Goal: Task Accomplishment & Management: Use online tool/utility

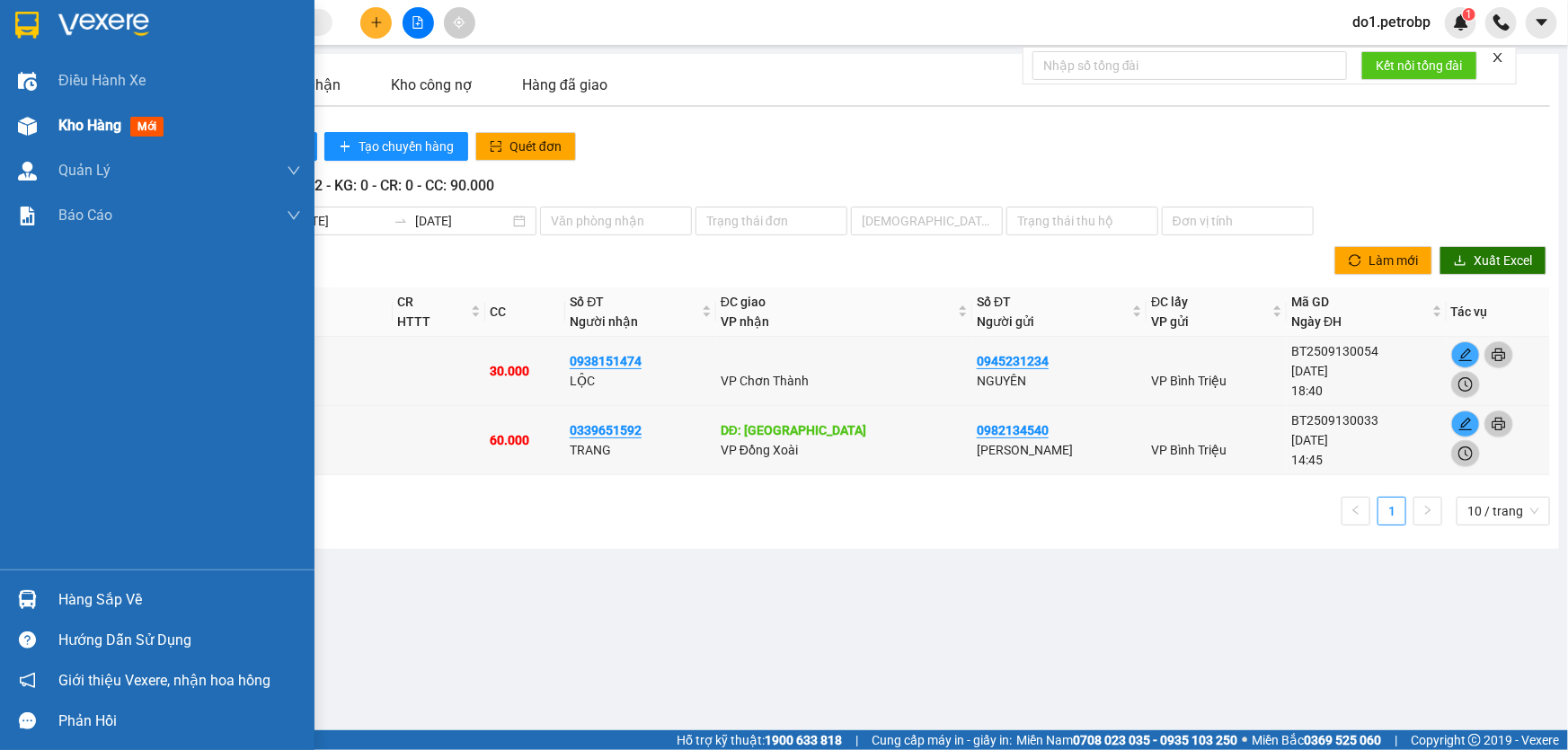
click at [51, 112] on div "Kho hàng mới" at bounding box center [157, 126] width 315 height 45
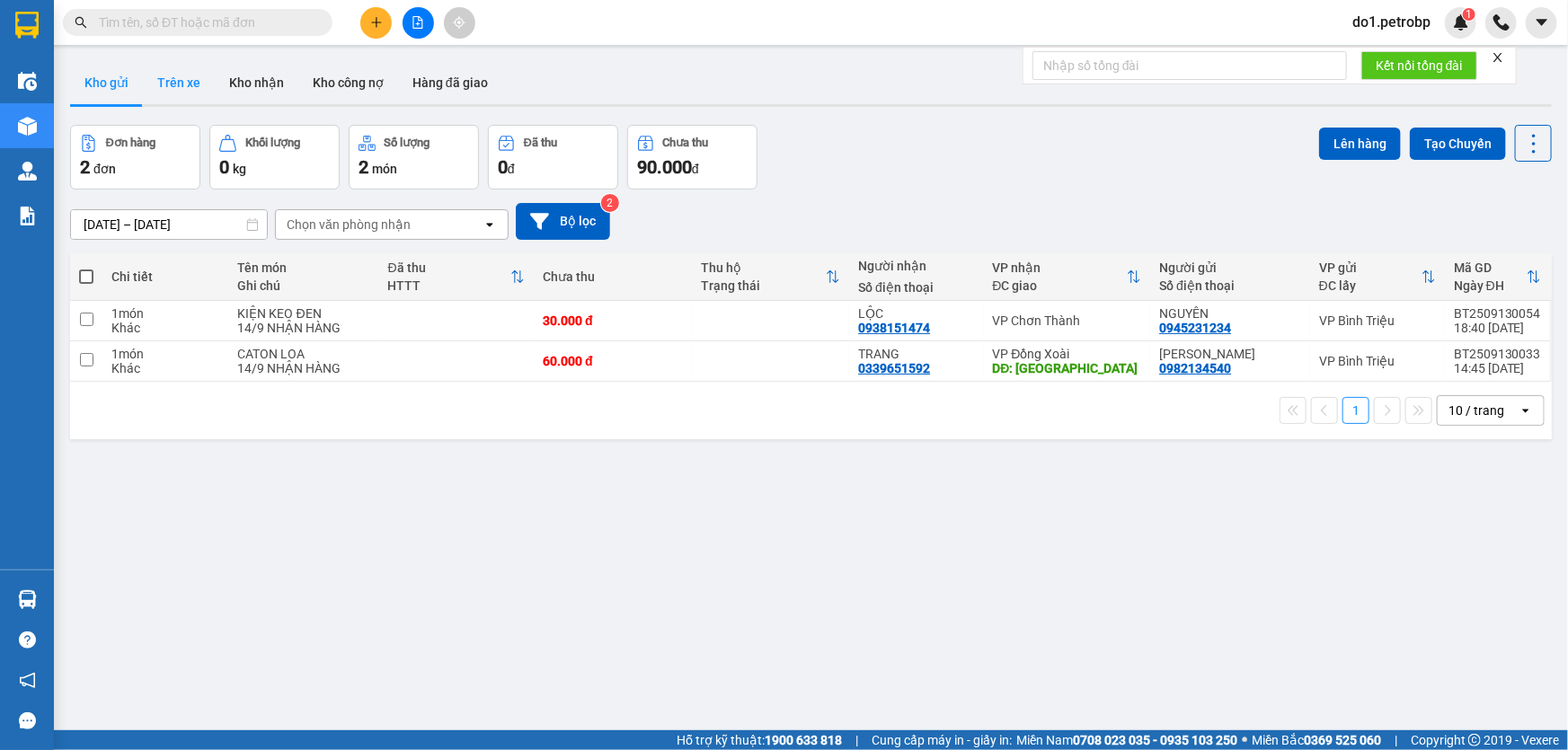
click at [194, 82] on button "Trên xe" at bounding box center [179, 83] width 72 height 43
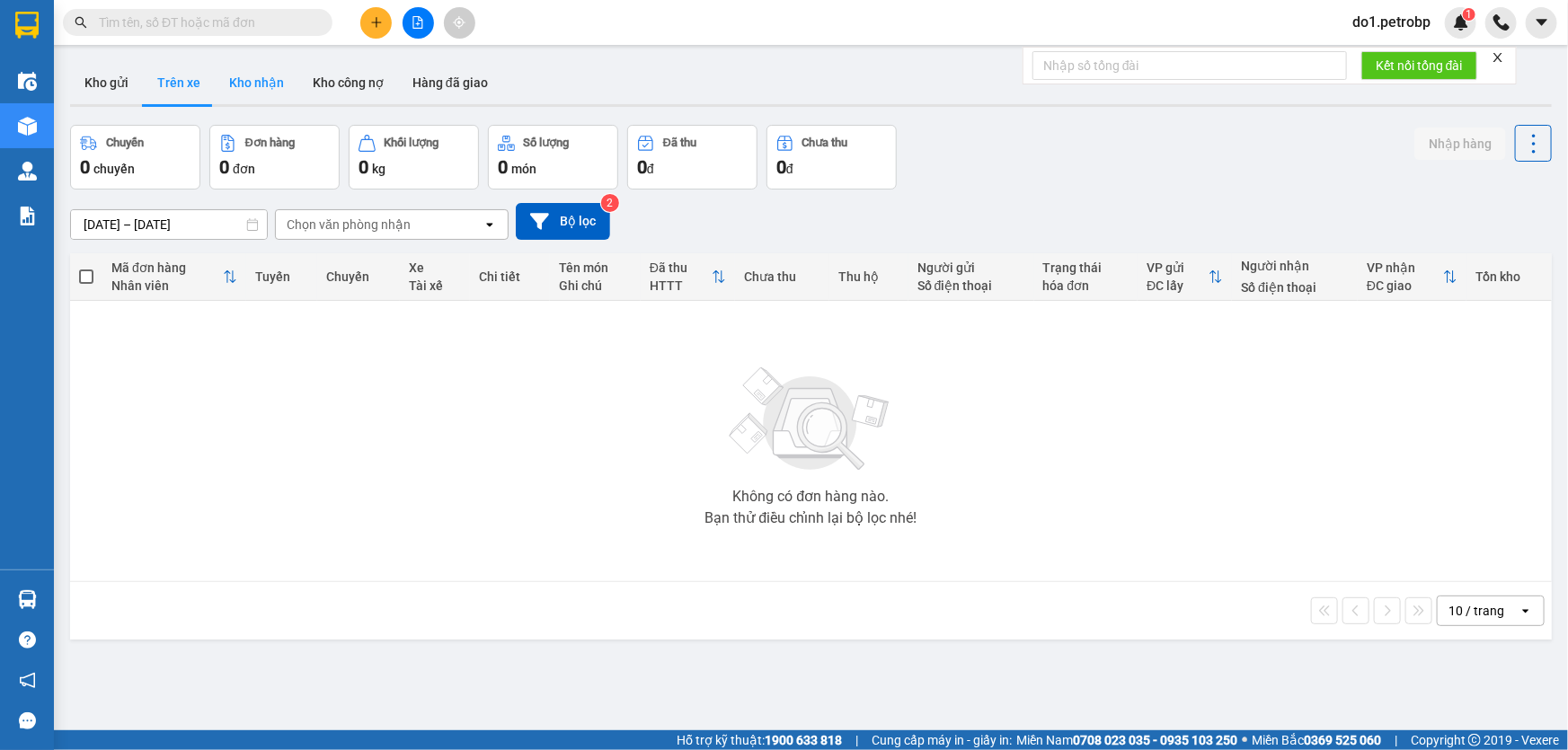
click at [253, 86] on button "Kho nhận" at bounding box center [256, 83] width 84 height 43
type input "[DATE] – [DATE]"
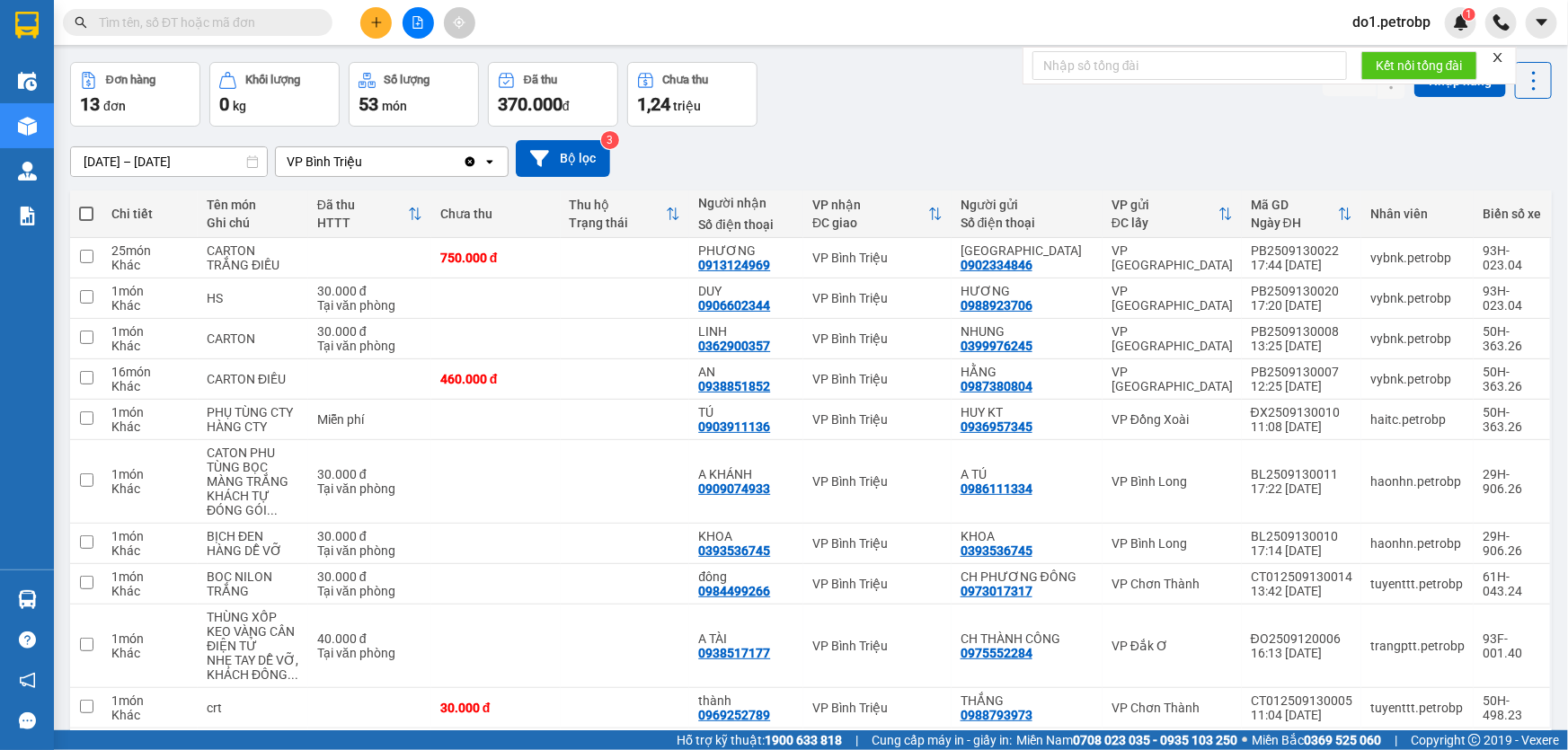
scroll to position [146, 0]
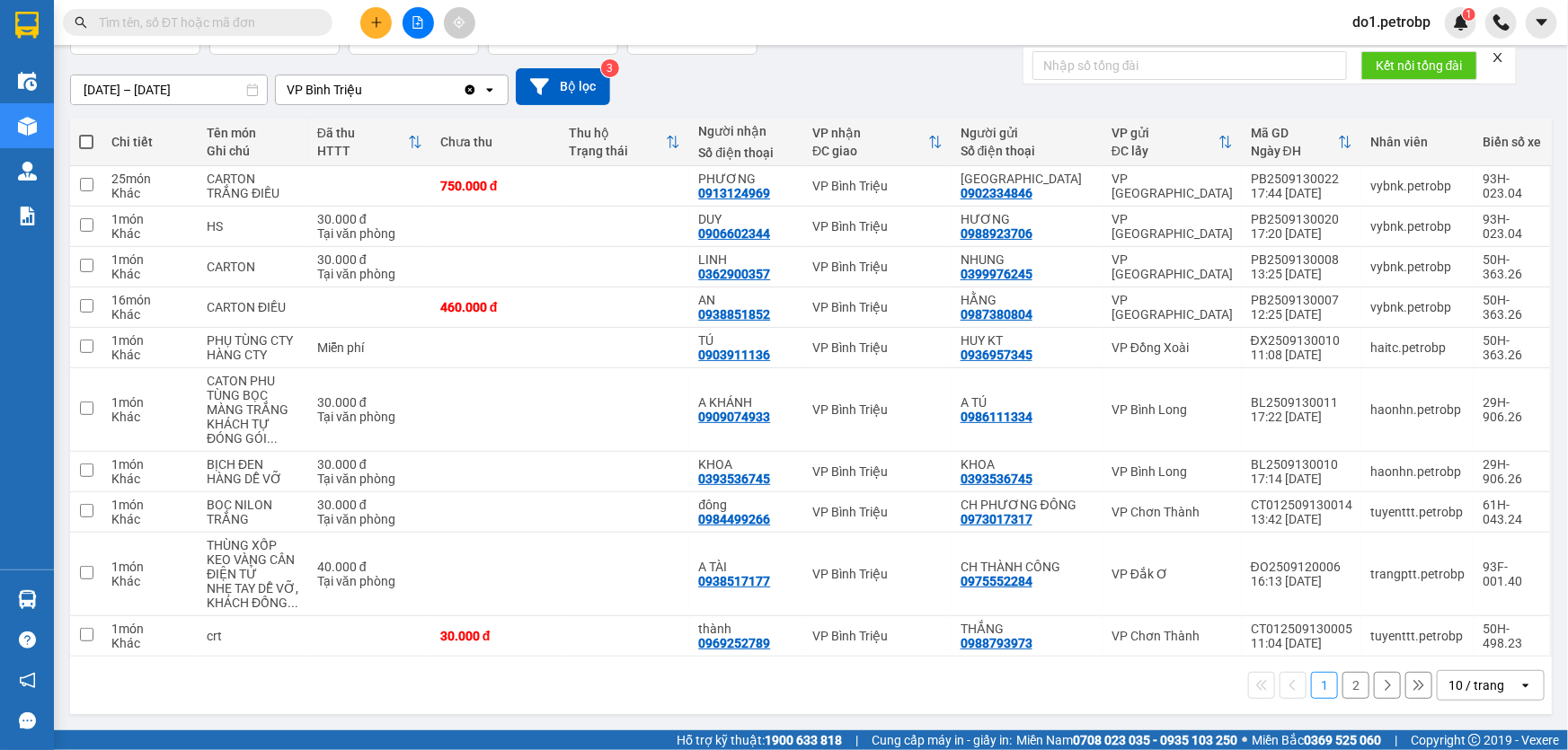
click at [1453, 693] on div "10 / trang" at bounding box center [1476, 685] width 56 height 18
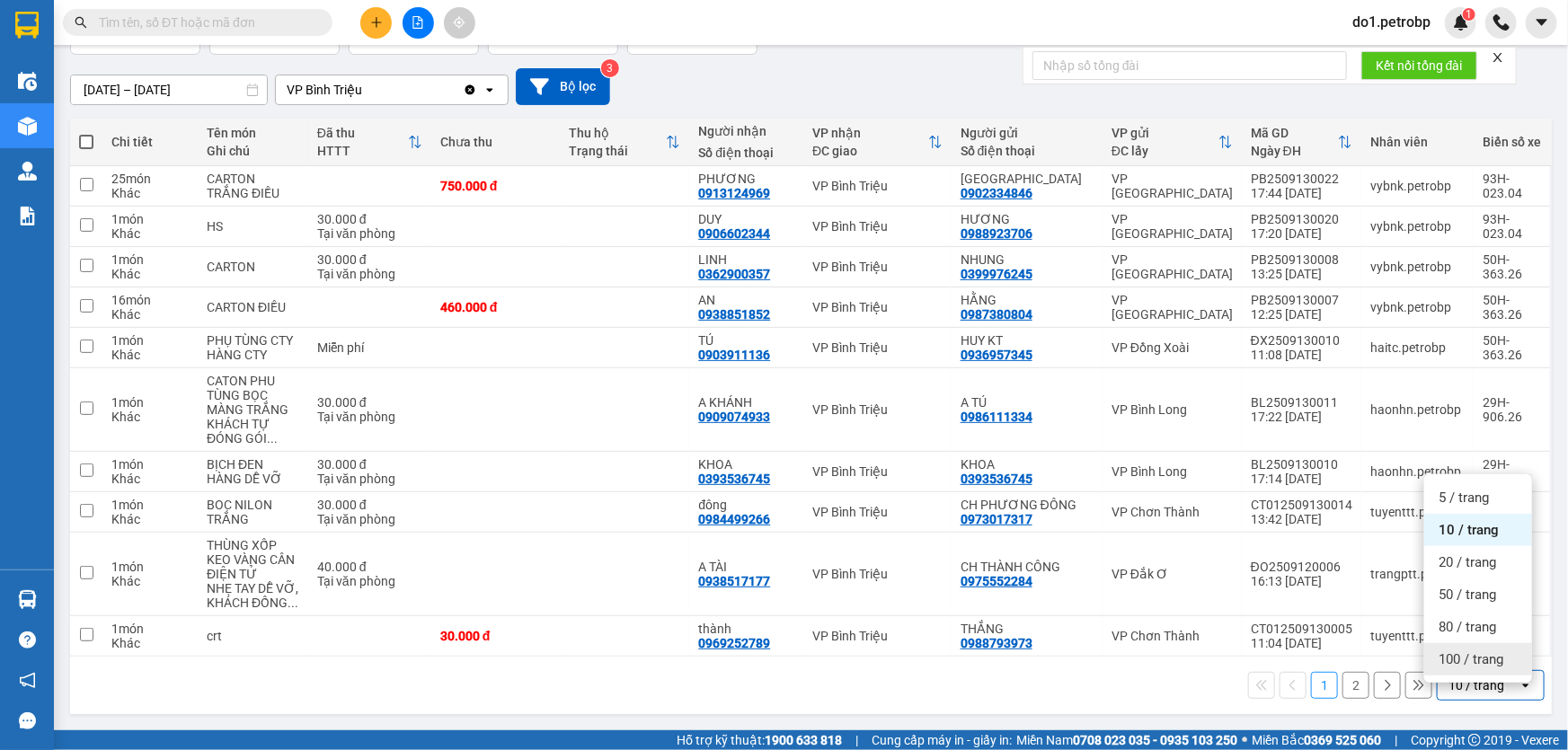
click at [1449, 655] on span "100 / trang" at bounding box center [1471, 659] width 65 height 18
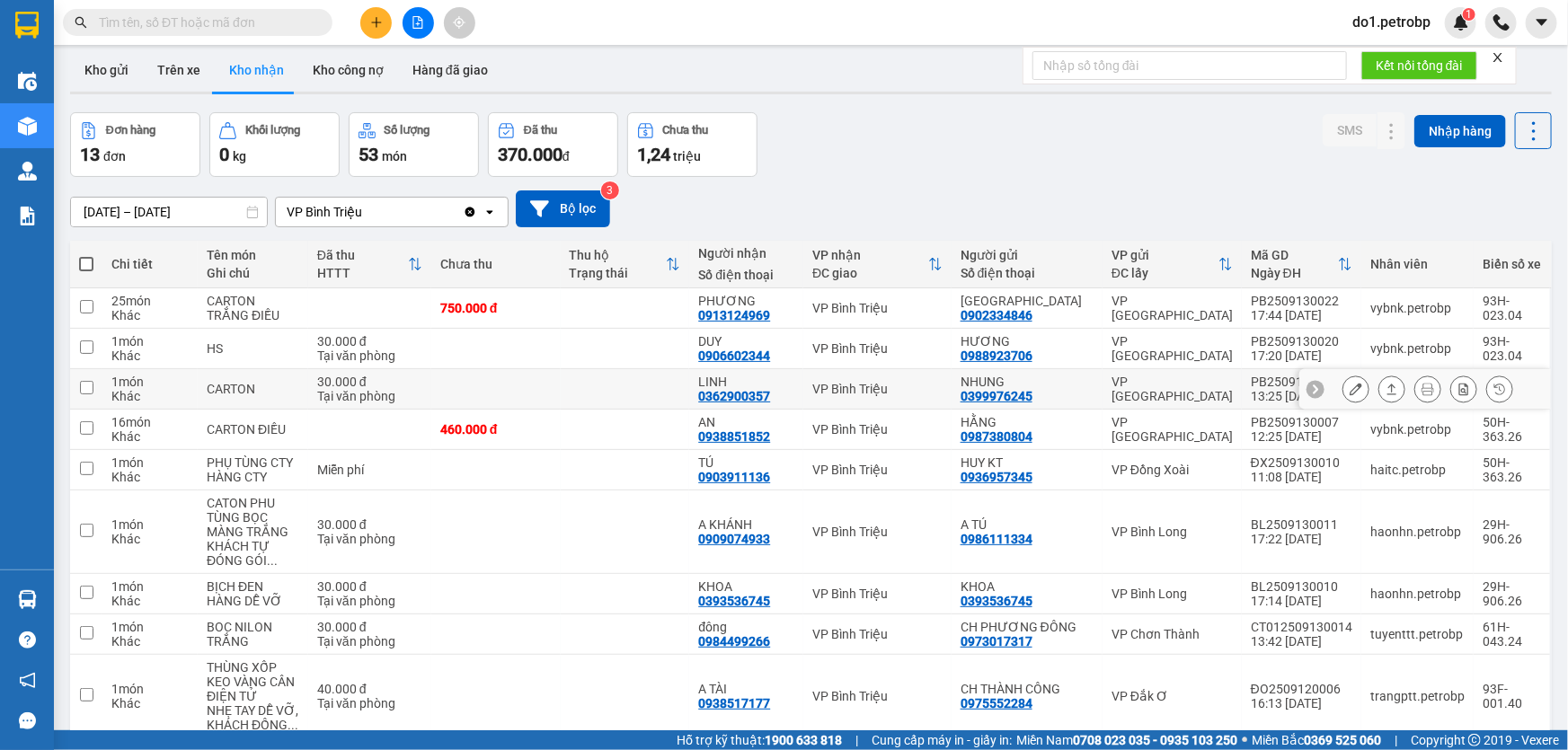
scroll to position [0, 0]
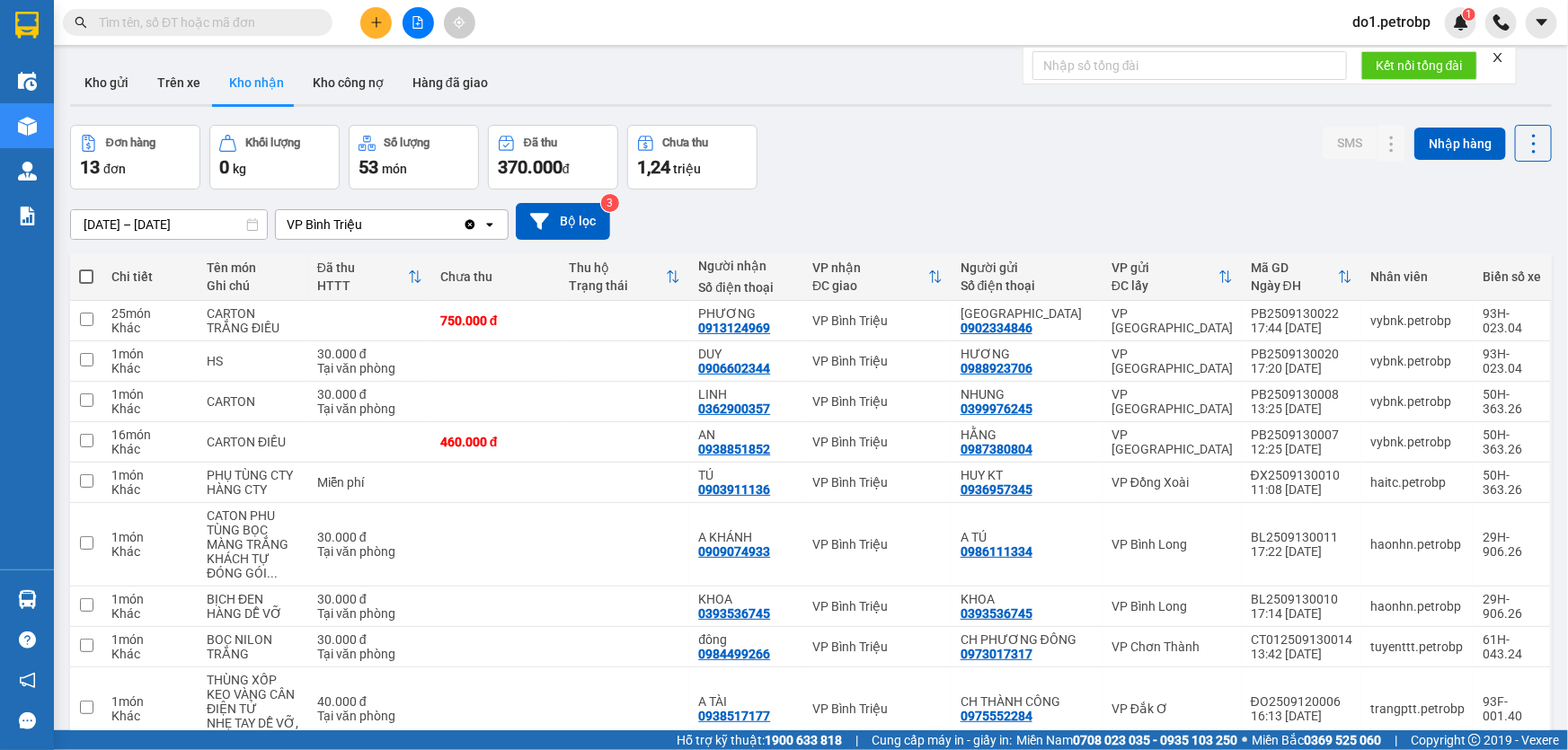
drag, startPoint x: 94, startPoint y: 87, endPoint x: 87, endPoint y: 105, distance: 19.3
click at [98, 86] on button "Kho gửi" at bounding box center [106, 83] width 73 height 43
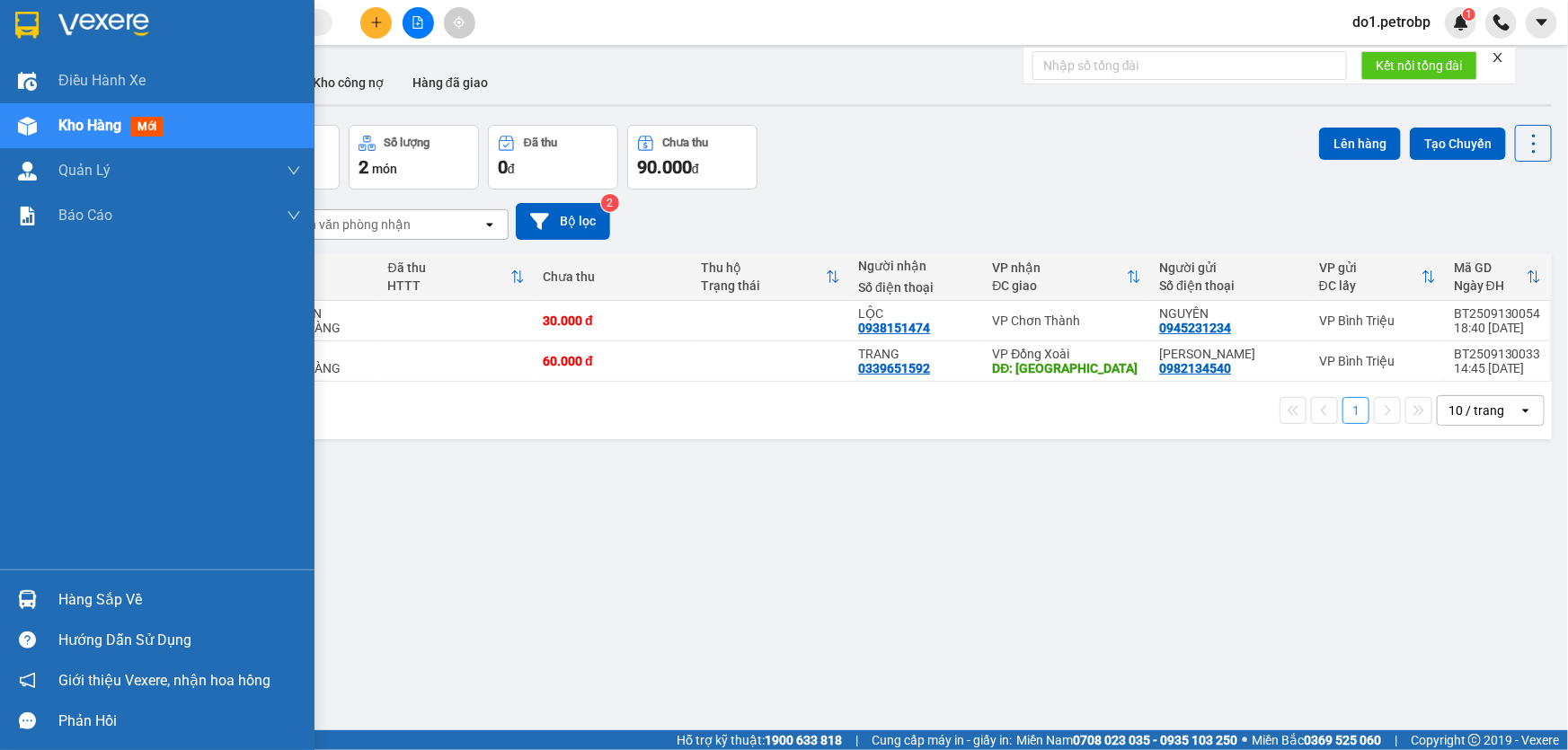
click at [41, 608] on div at bounding box center [26, 599] width 31 height 31
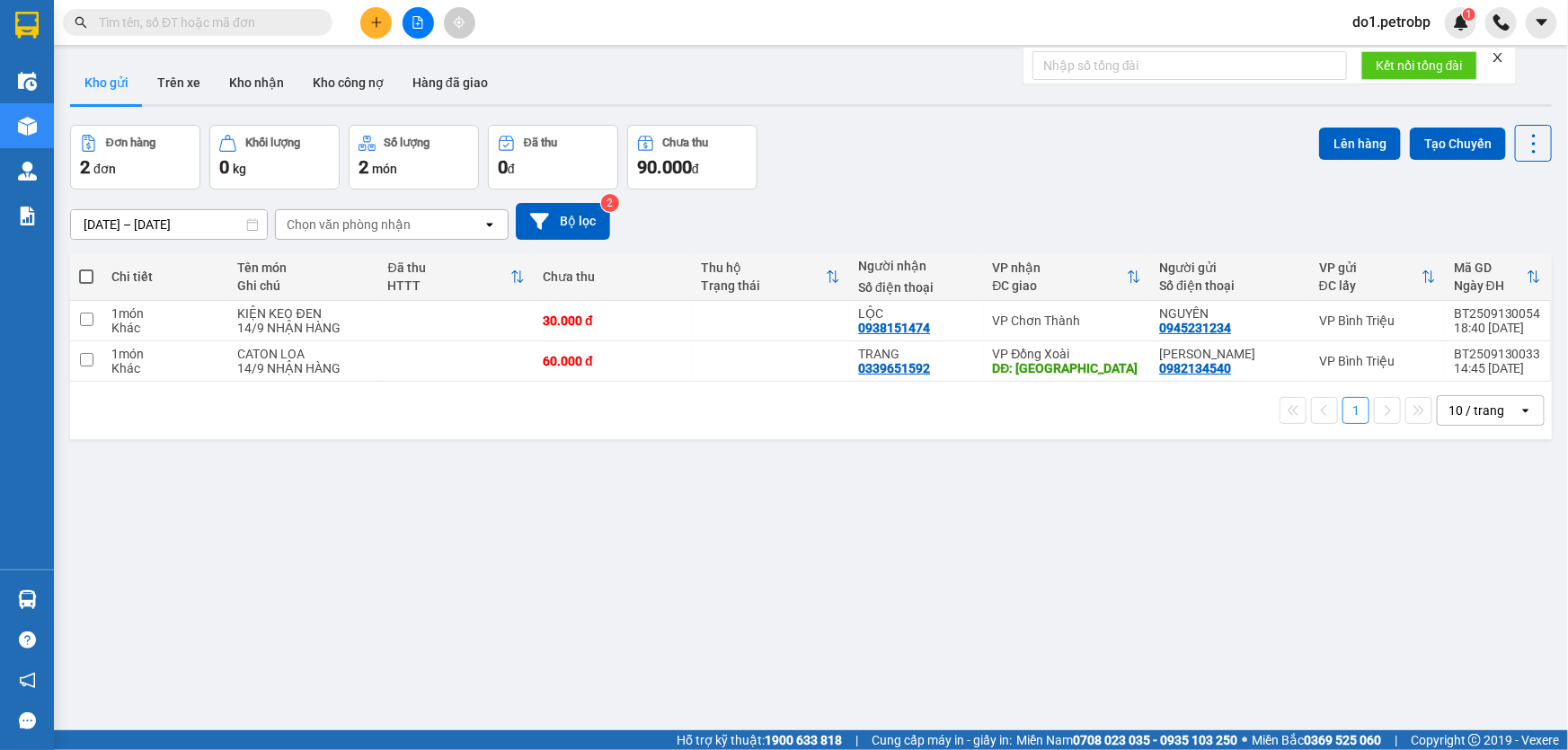
click at [54, 599] on div "Điều hành xe Kho hàng mới Quản [PERSON_NAME] lý chuyến Quản lý giao nhận mới Qu…" at bounding box center [26, 375] width 54 height 750
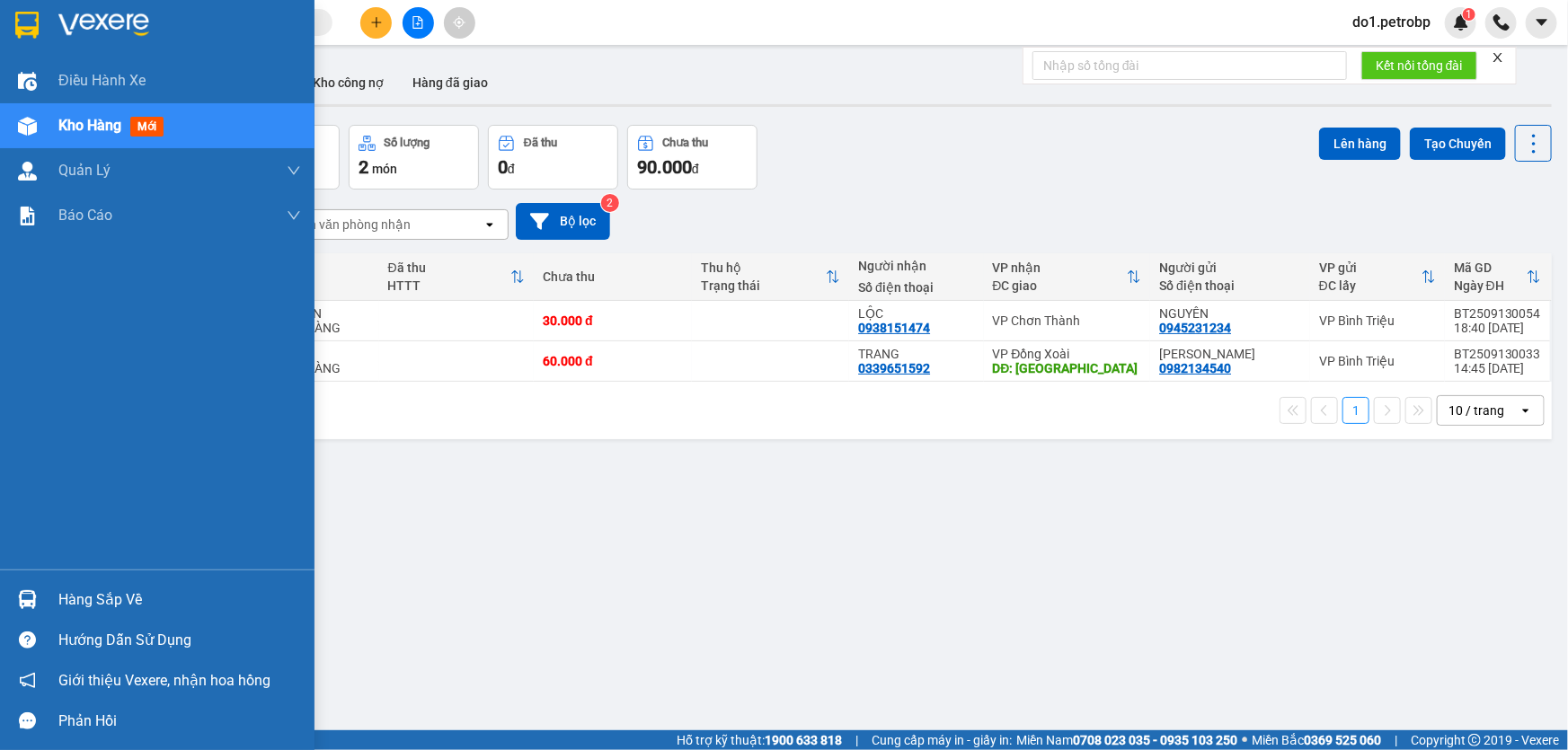
click at [24, 595] on img at bounding box center [27, 600] width 19 height 19
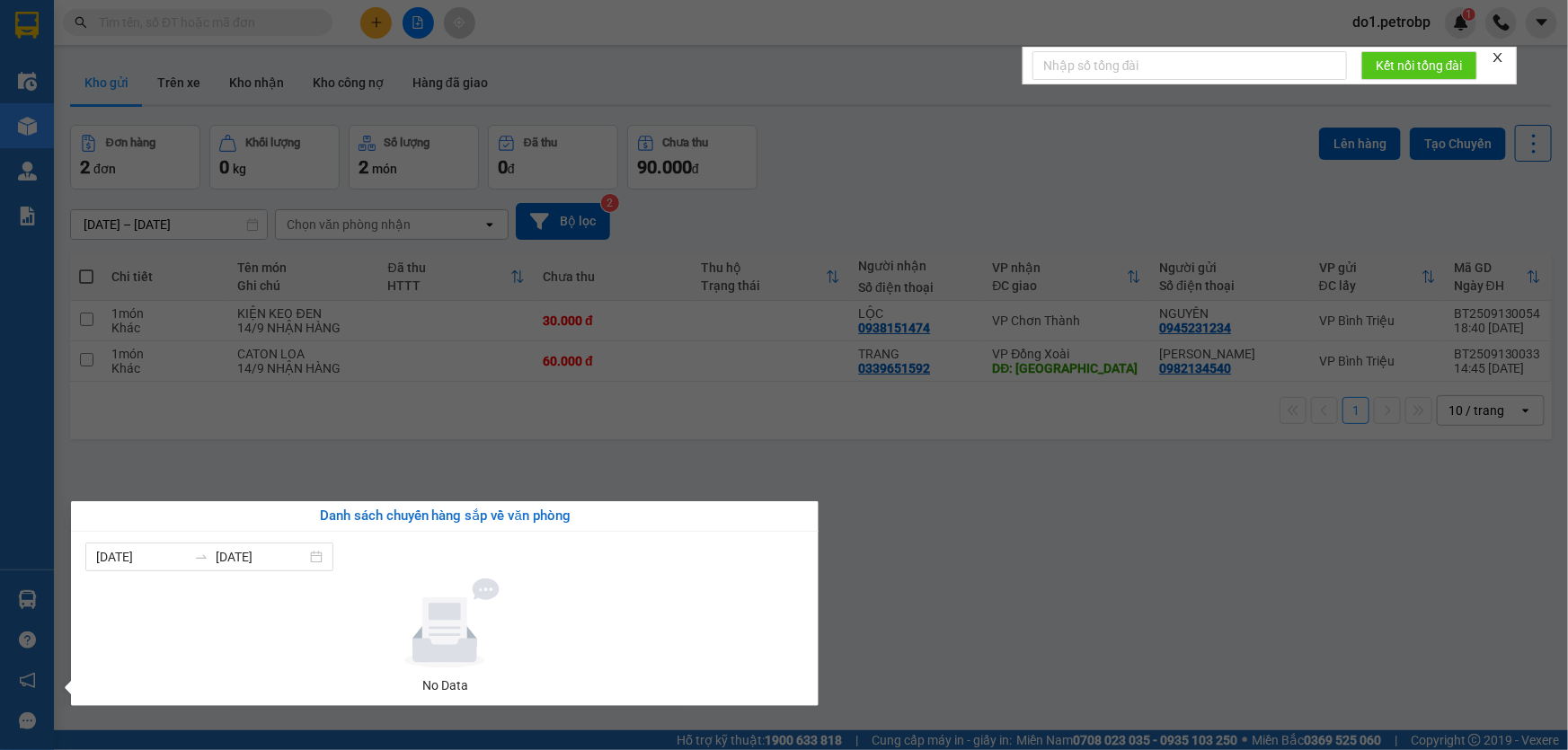
click at [574, 459] on section "Kết quả tìm kiếm ( 0 ) Bộ lọc No Data do1.petrobp 1 Điều hành xe Kho hàng mới Q…" at bounding box center [784, 375] width 1568 height 750
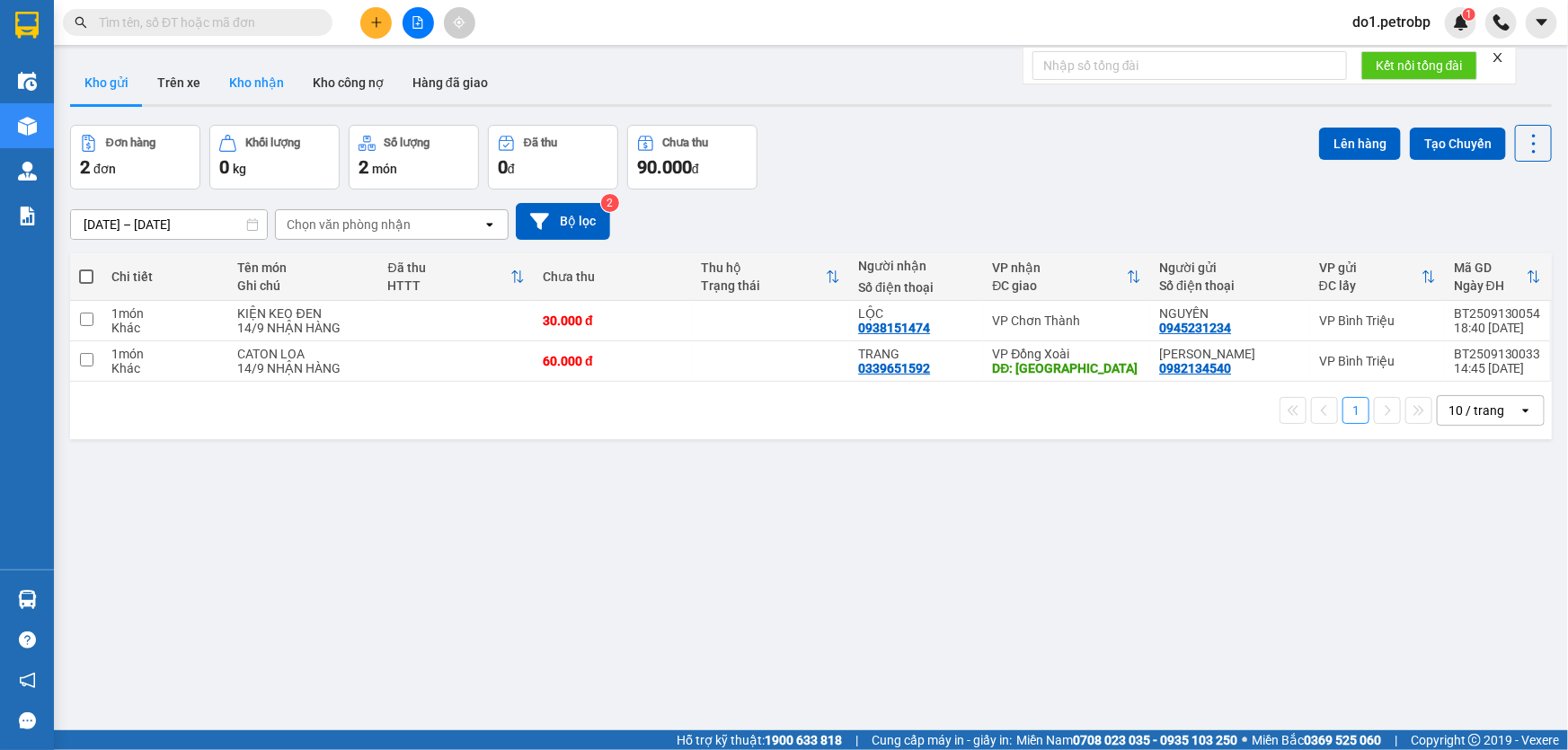
click at [261, 90] on button "Kho nhận" at bounding box center [256, 83] width 84 height 43
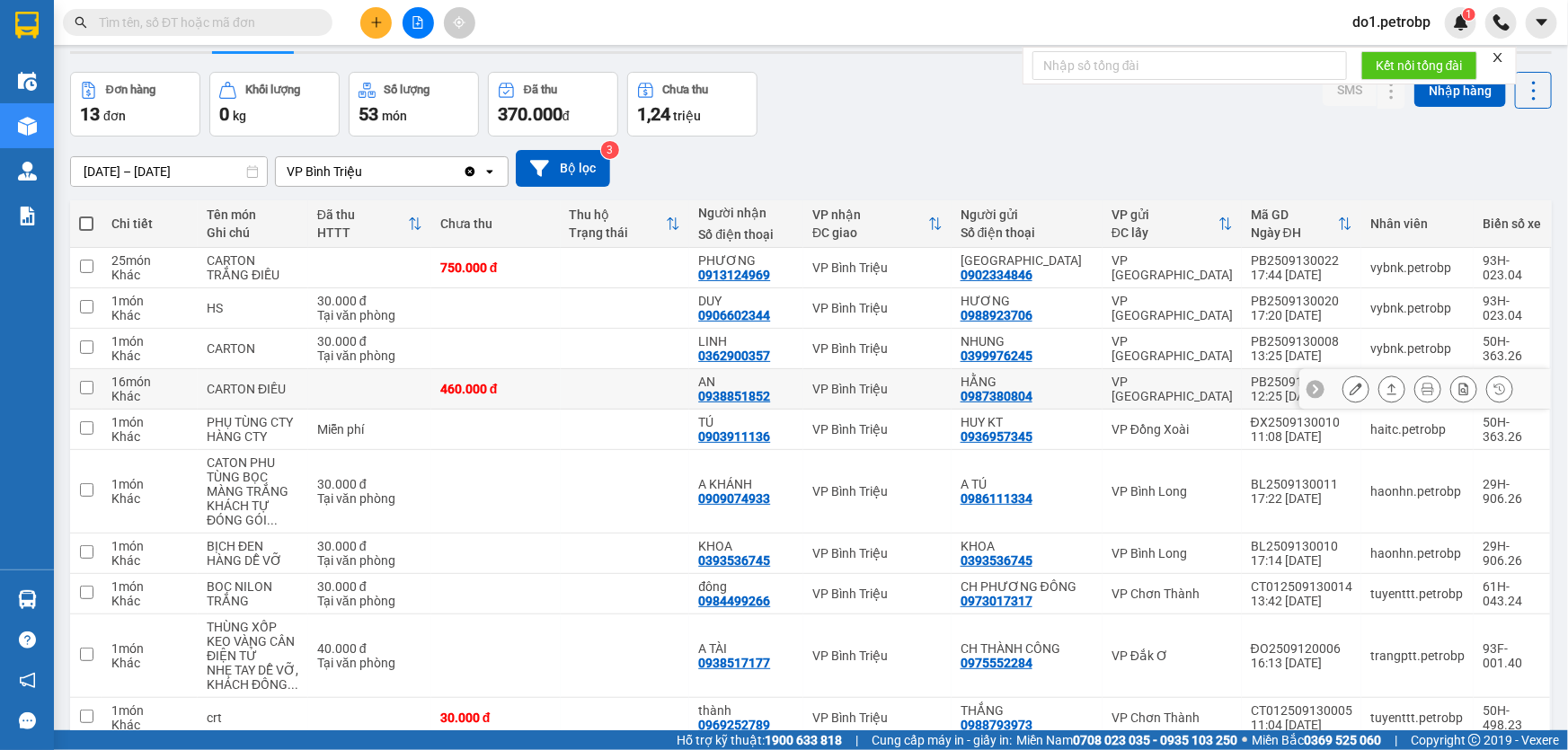
scroll to position [81, 0]
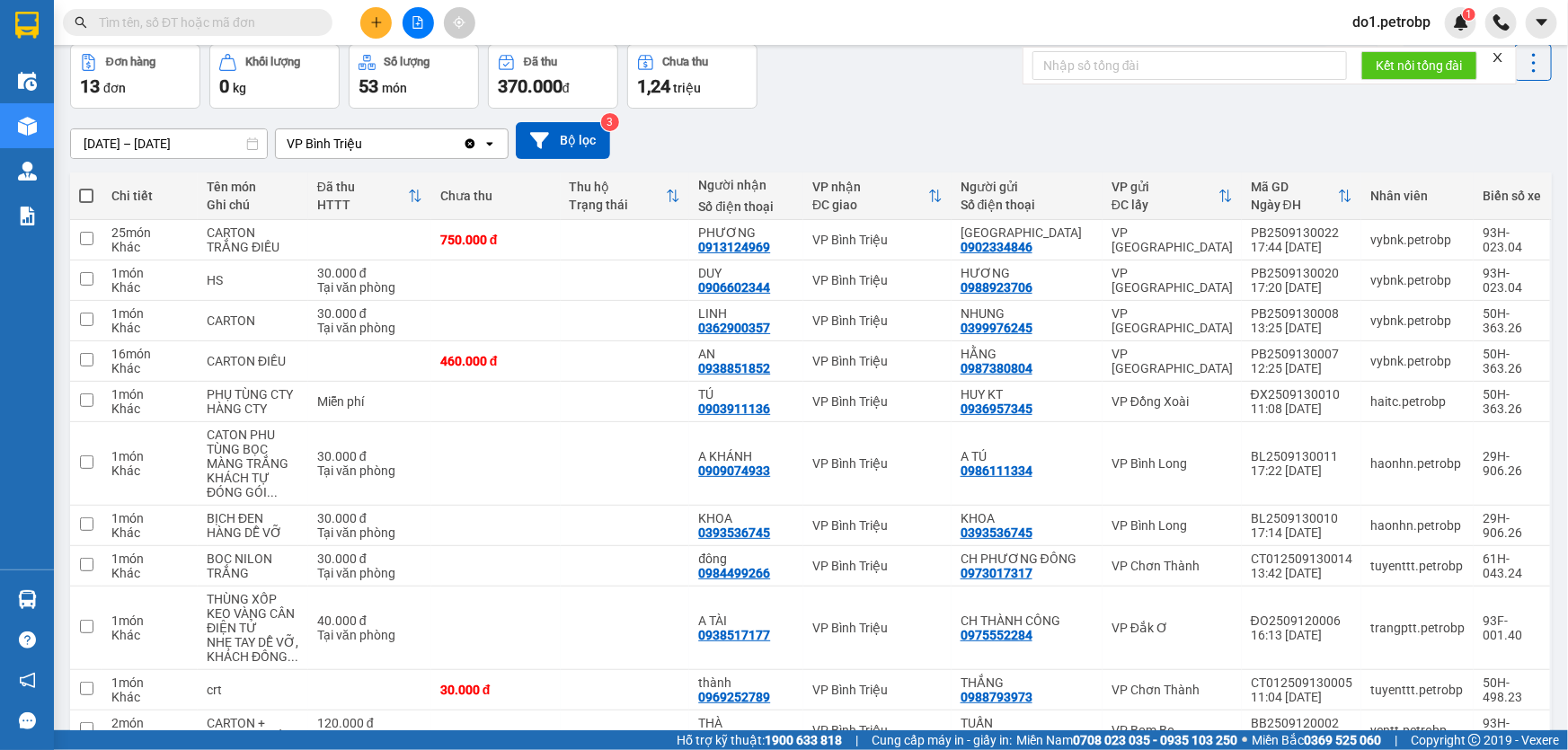
click at [246, 148] on icon at bounding box center [252, 143] width 12 height 12
click at [249, 141] on icon at bounding box center [252, 143] width 10 height 12
click at [246, 138] on icon at bounding box center [252, 143] width 12 height 12
click at [233, 138] on input "[DATE] – [DATE]" at bounding box center [169, 143] width 196 height 29
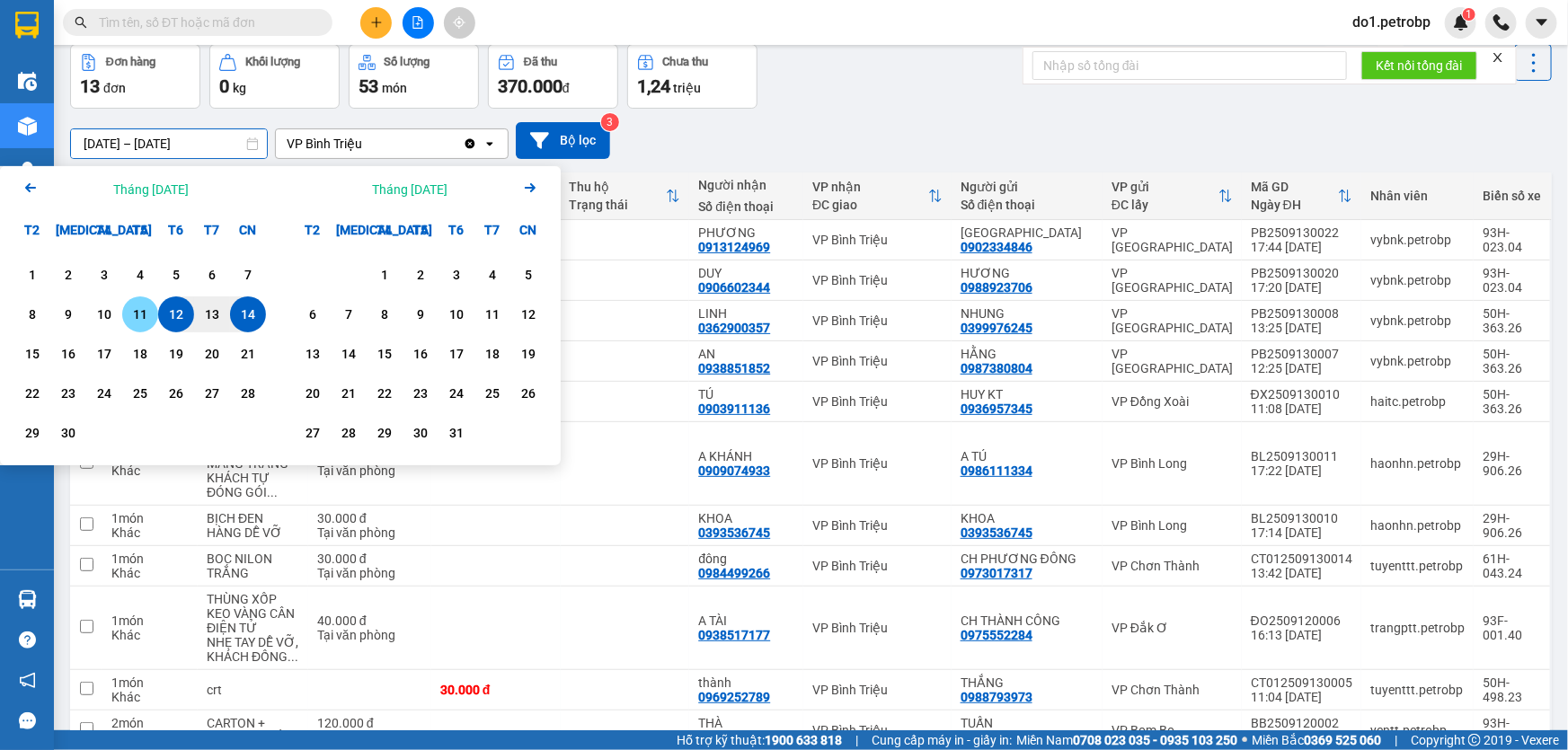
click at [133, 308] on div "11" at bounding box center [139, 314] width 25 height 22
click at [250, 320] on div "14" at bounding box center [248, 314] width 25 height 22
type input "[DATE] – [DATE]"
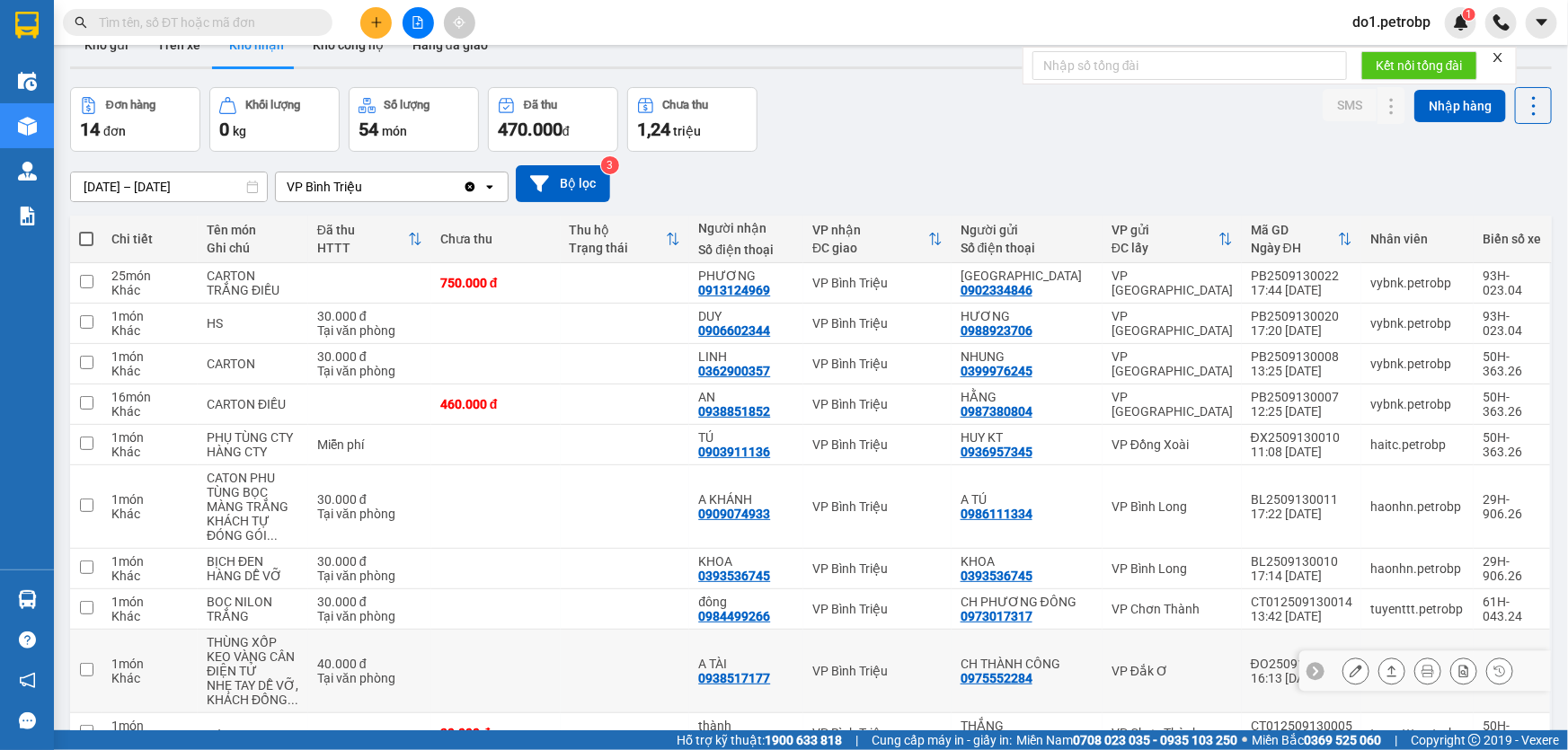
scroll to position [0, 0]
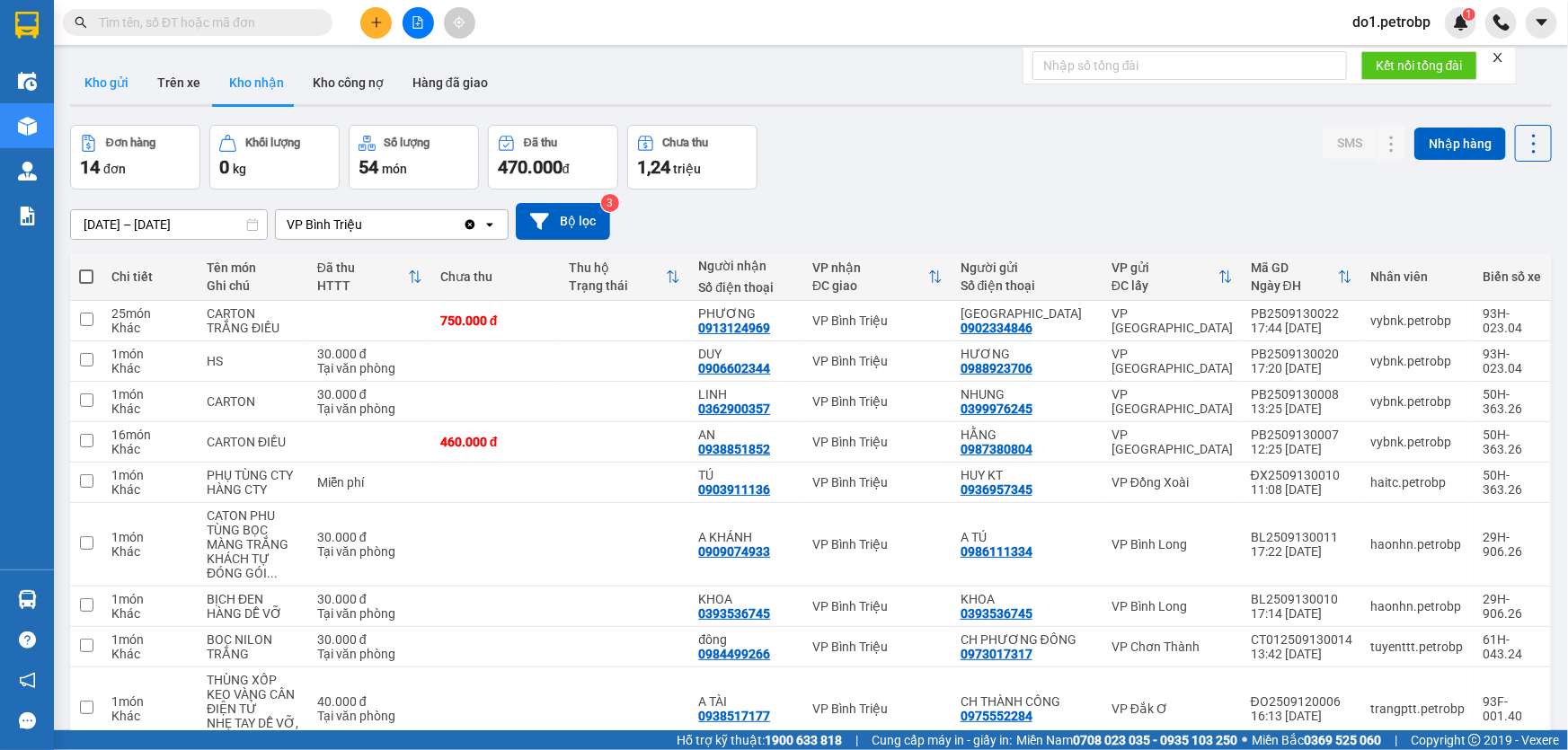
click at [107, 86] on button "Kho gửi" at bounding box center [106, 83] width 73 height 43
